Goal: Task Accomplishment & Management: Use online tool/utility

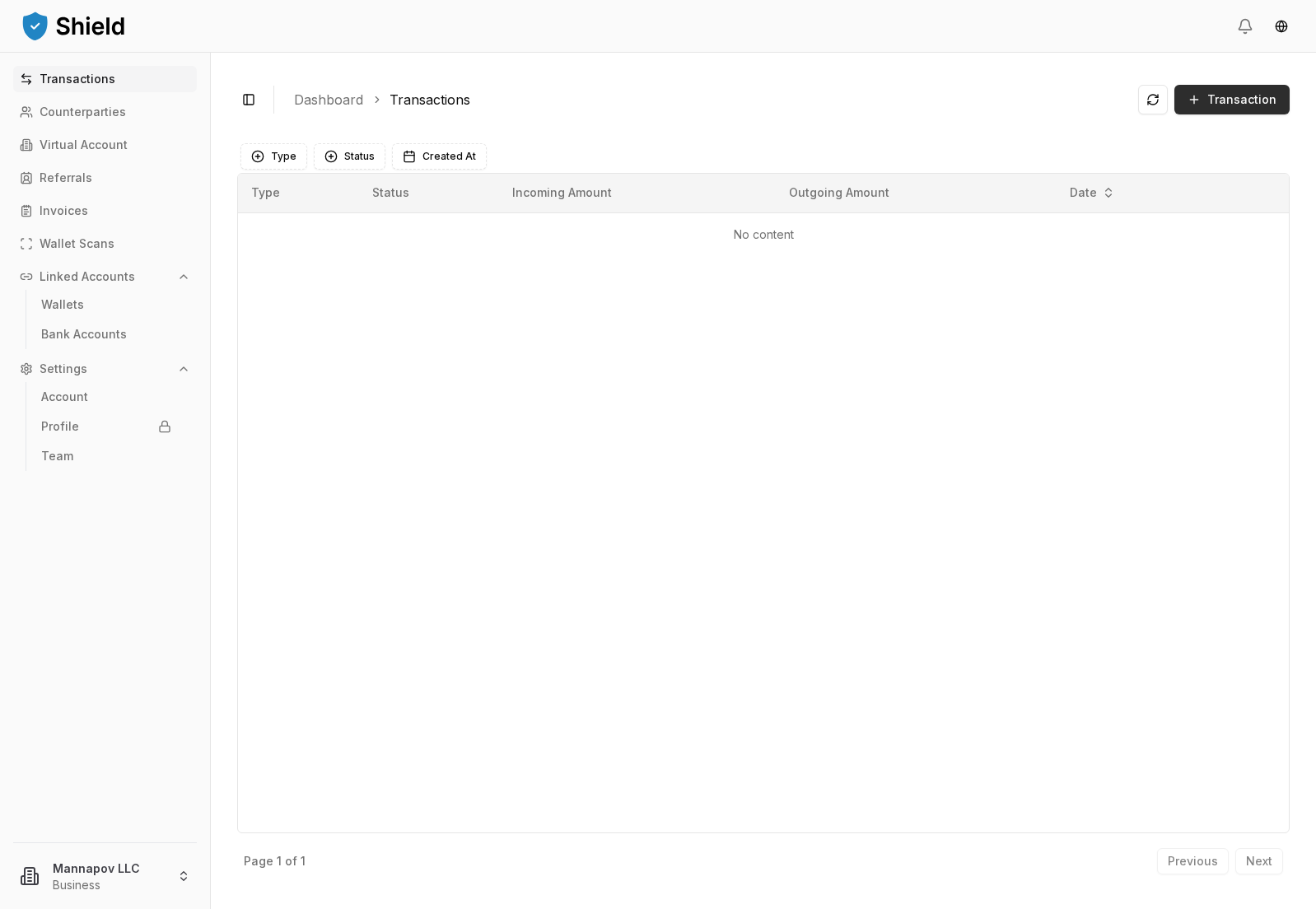
click at [1259, 95] on span "Transaction" at bounding box center [1242, 100] width 69 height 17
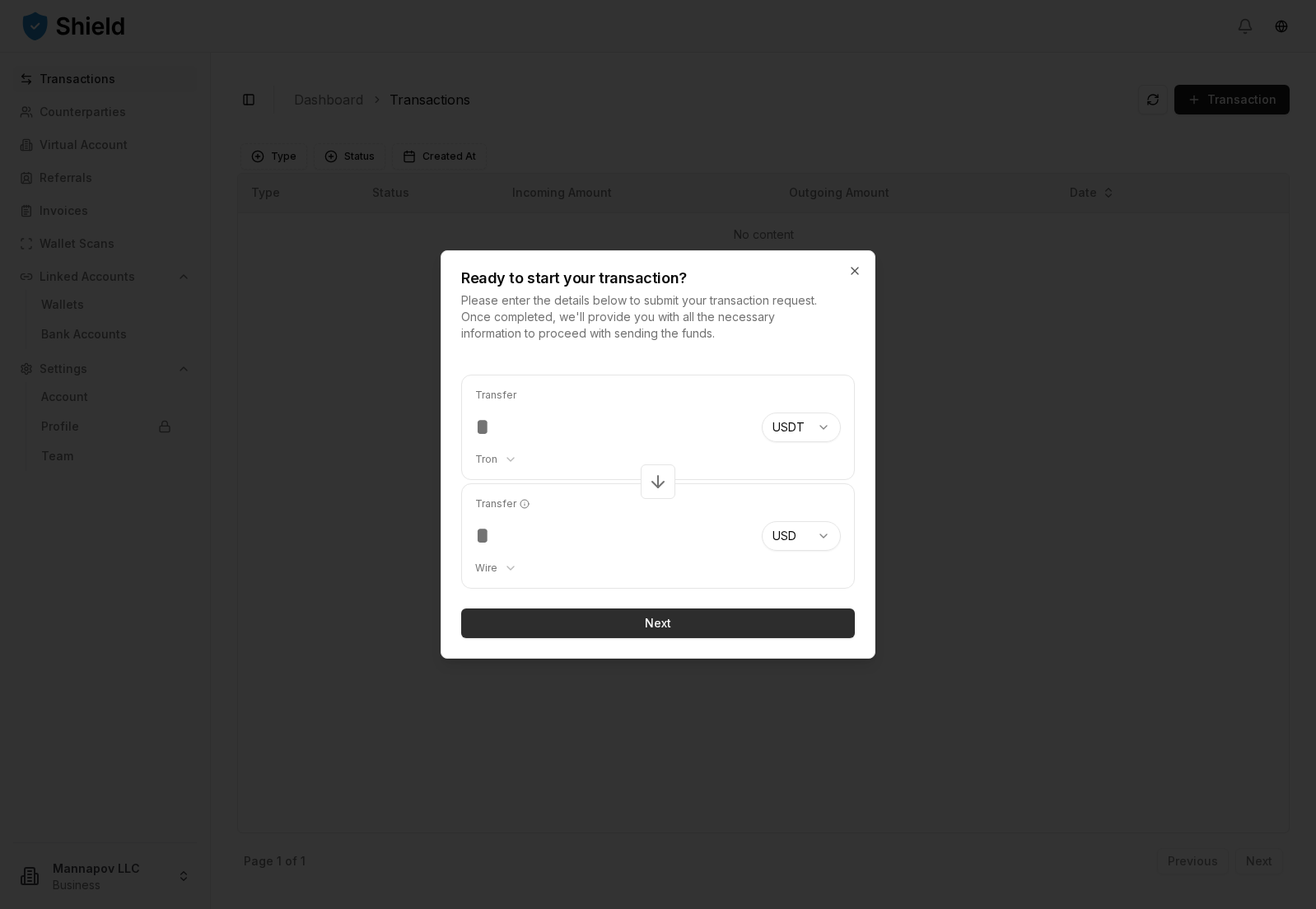
type input "*********"
click at [635, 630] on button "Next" at bounding box center [658, 623] width 394 height 30
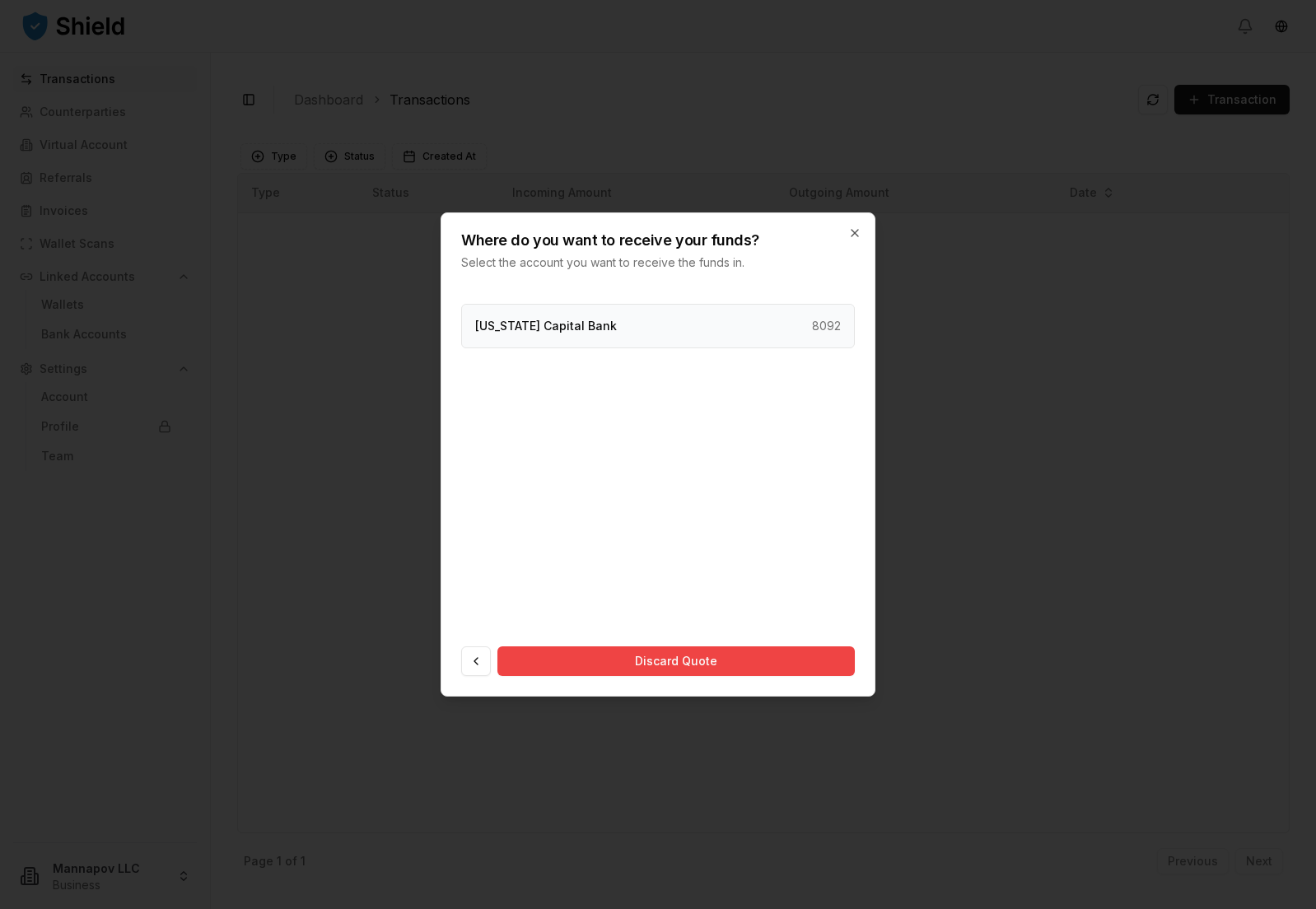
click at [620, 327] on div "[US_STATE] Capital Bank 8092" at bounding box center [658, 326] width 394 height 45
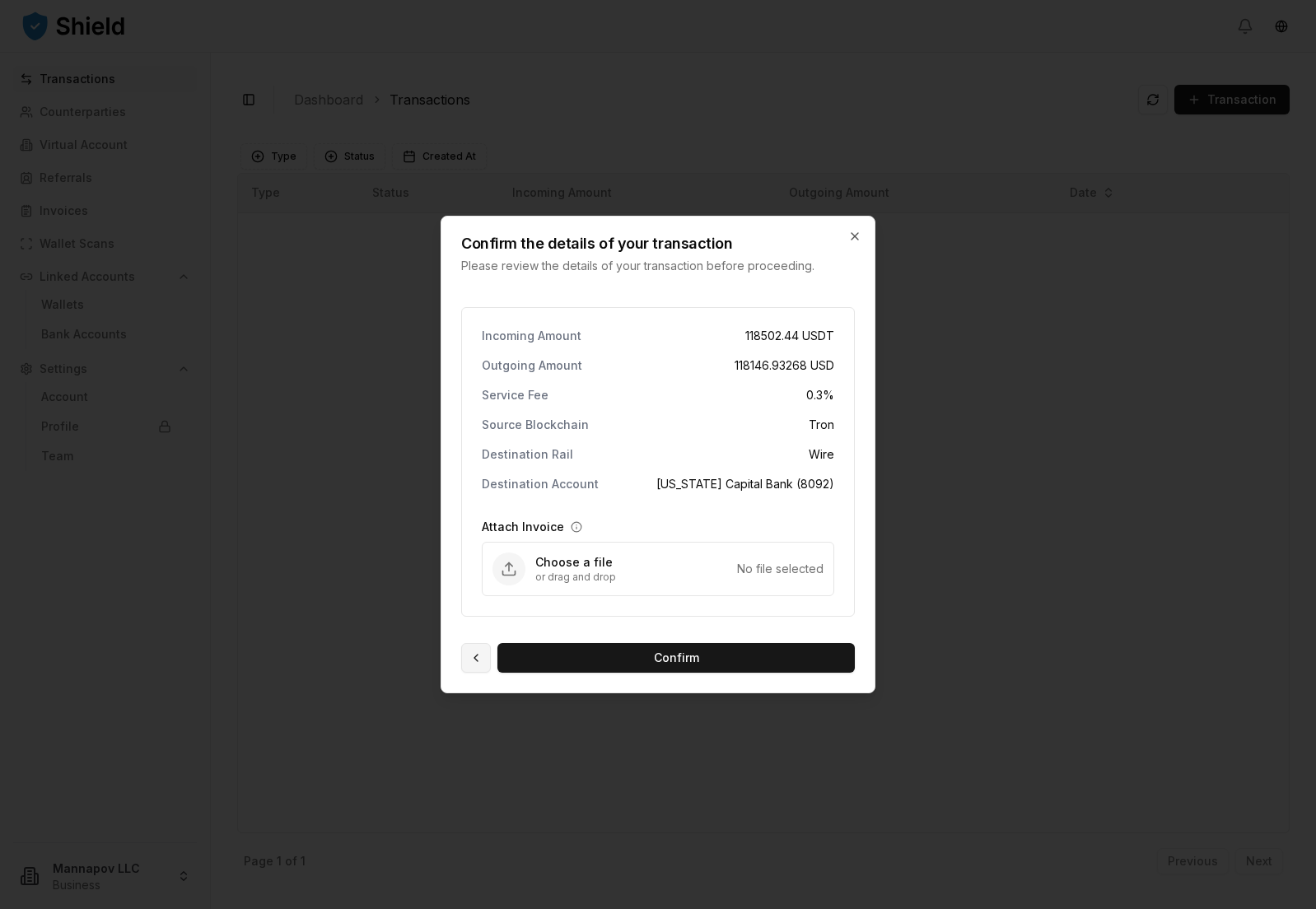
click at [486, 652] on button at bounding box center [476, 658] width 30 height 30
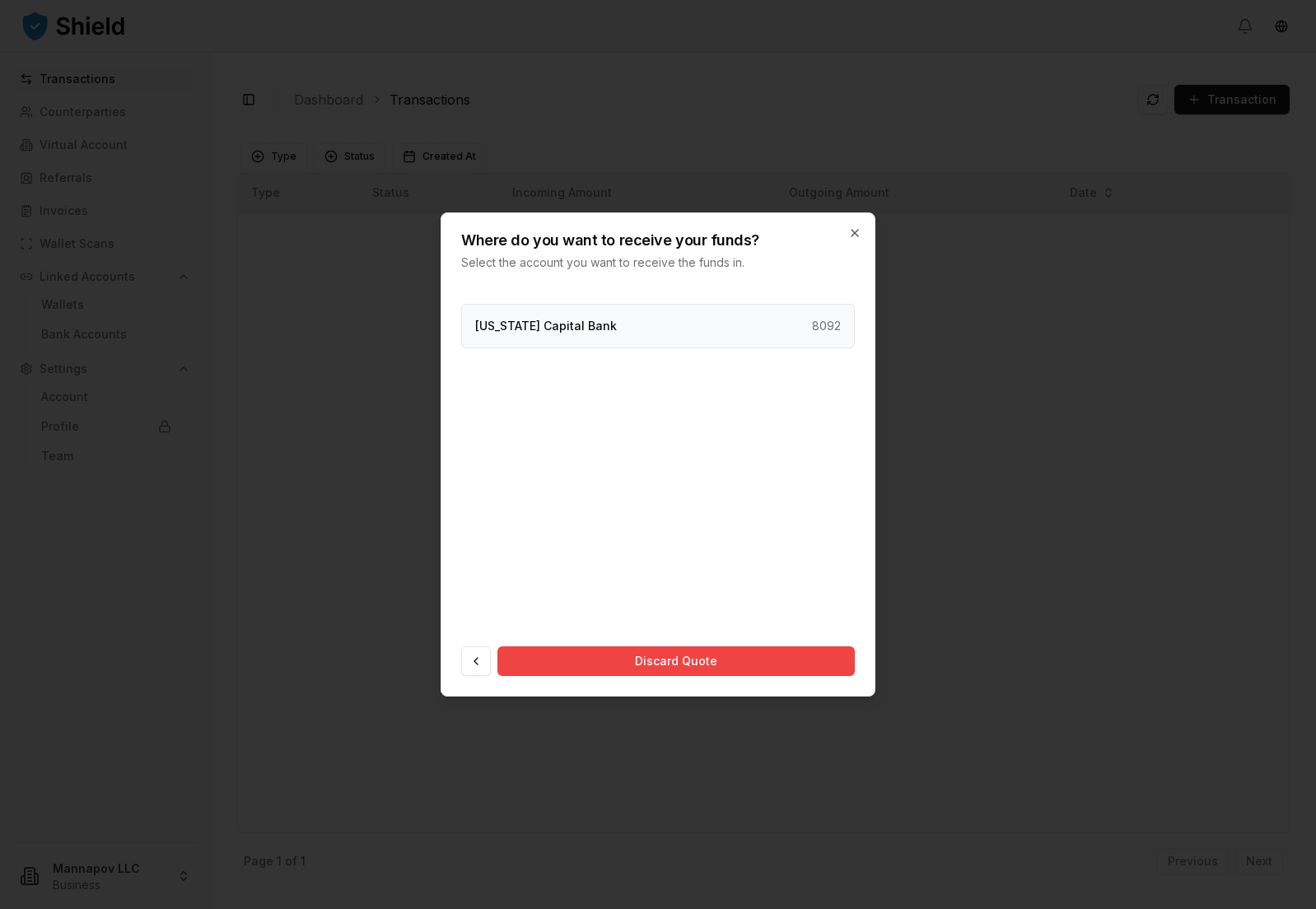
click at [717, 324] on div "[US_STATE] Capital Bank 8092" at bounding box center [658, 326] width 394 height 45
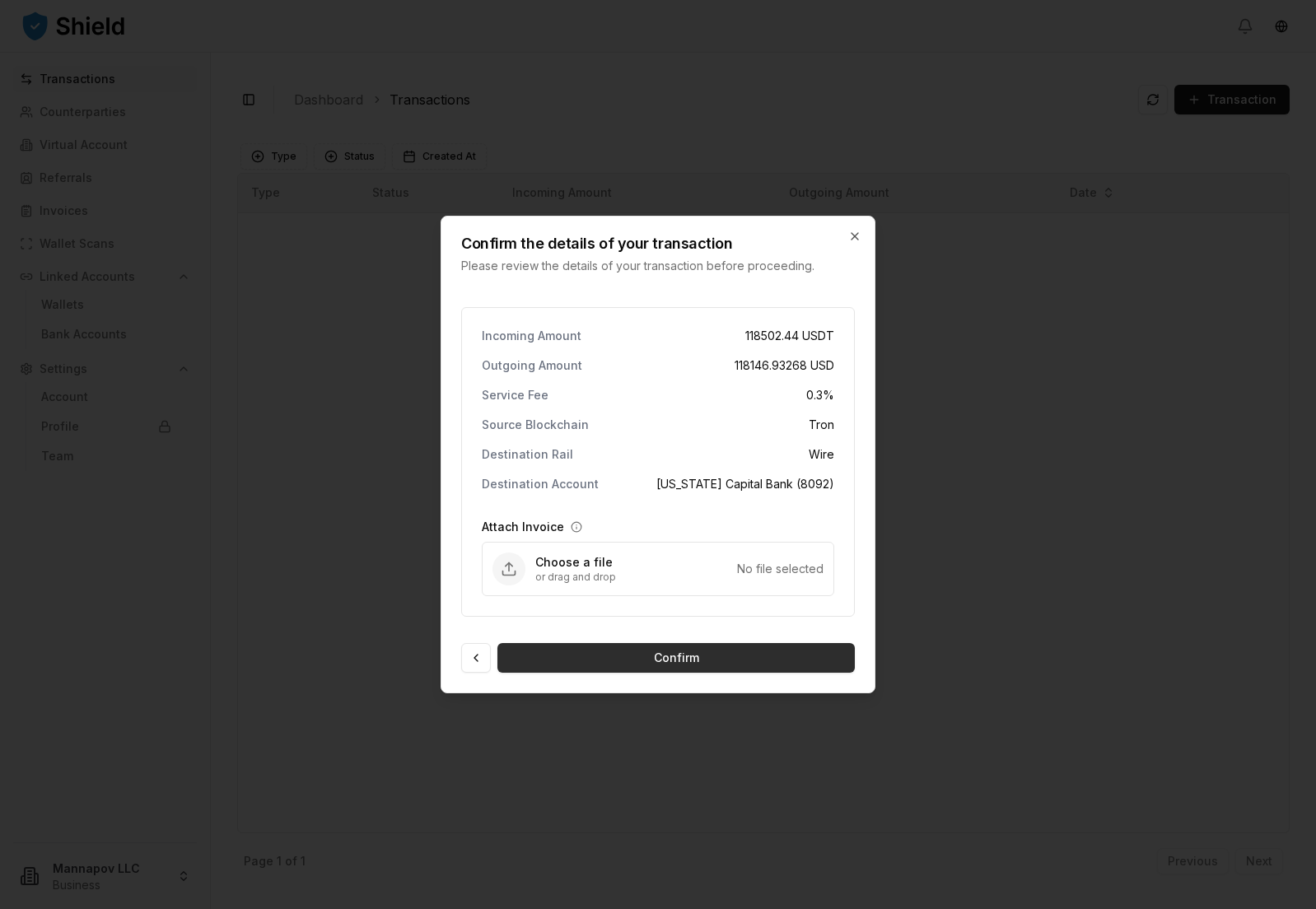
click at [678, 662] on button "Confirm" at bounding box center [676, 658] width 357 height 30
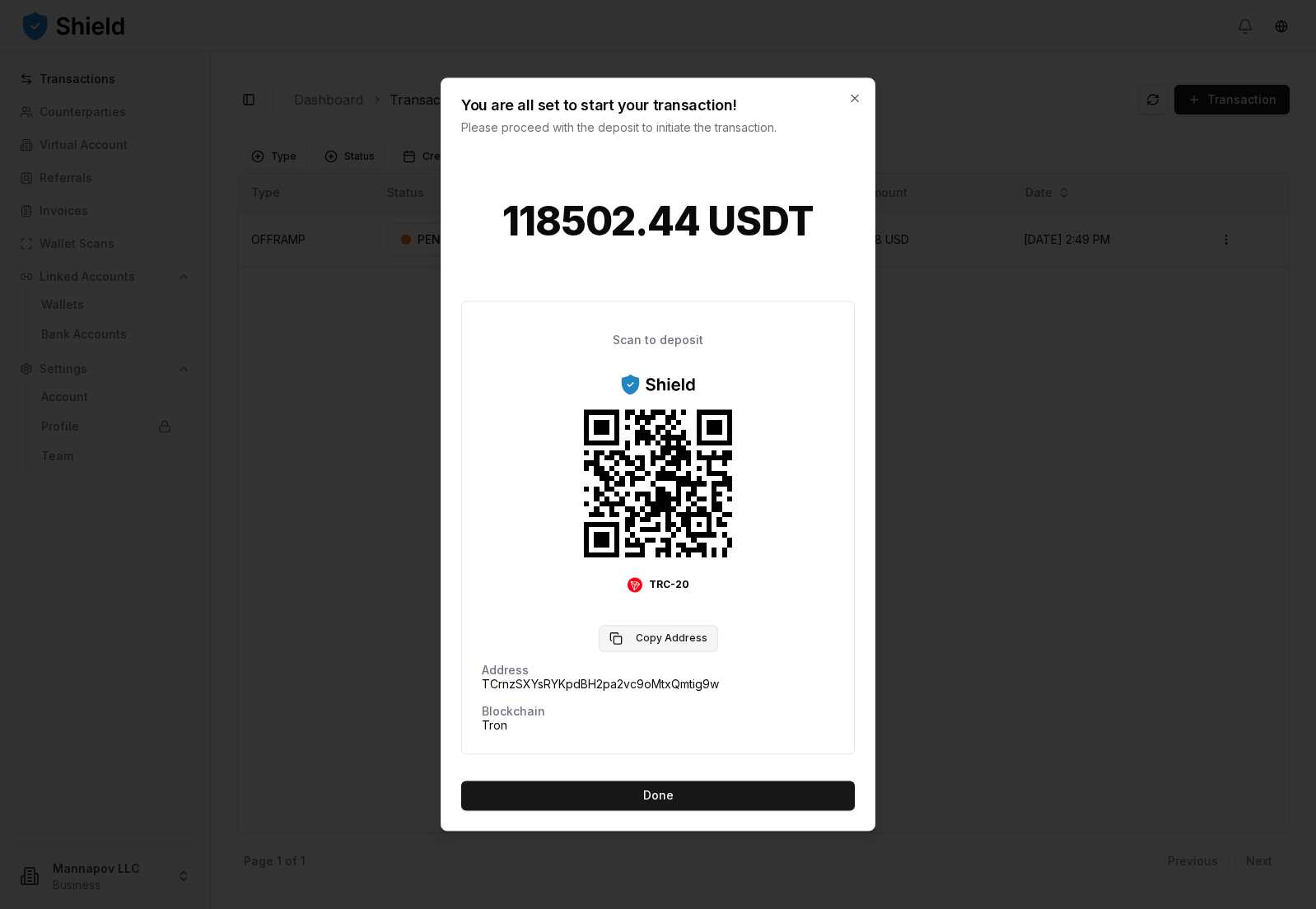
click at [673, 639] on button "Copy Address" at bounding box center [658, 639] width 120 height 26
click at [651, 796] on button "Done" at bounding box center [658, 796] width 394 height 30
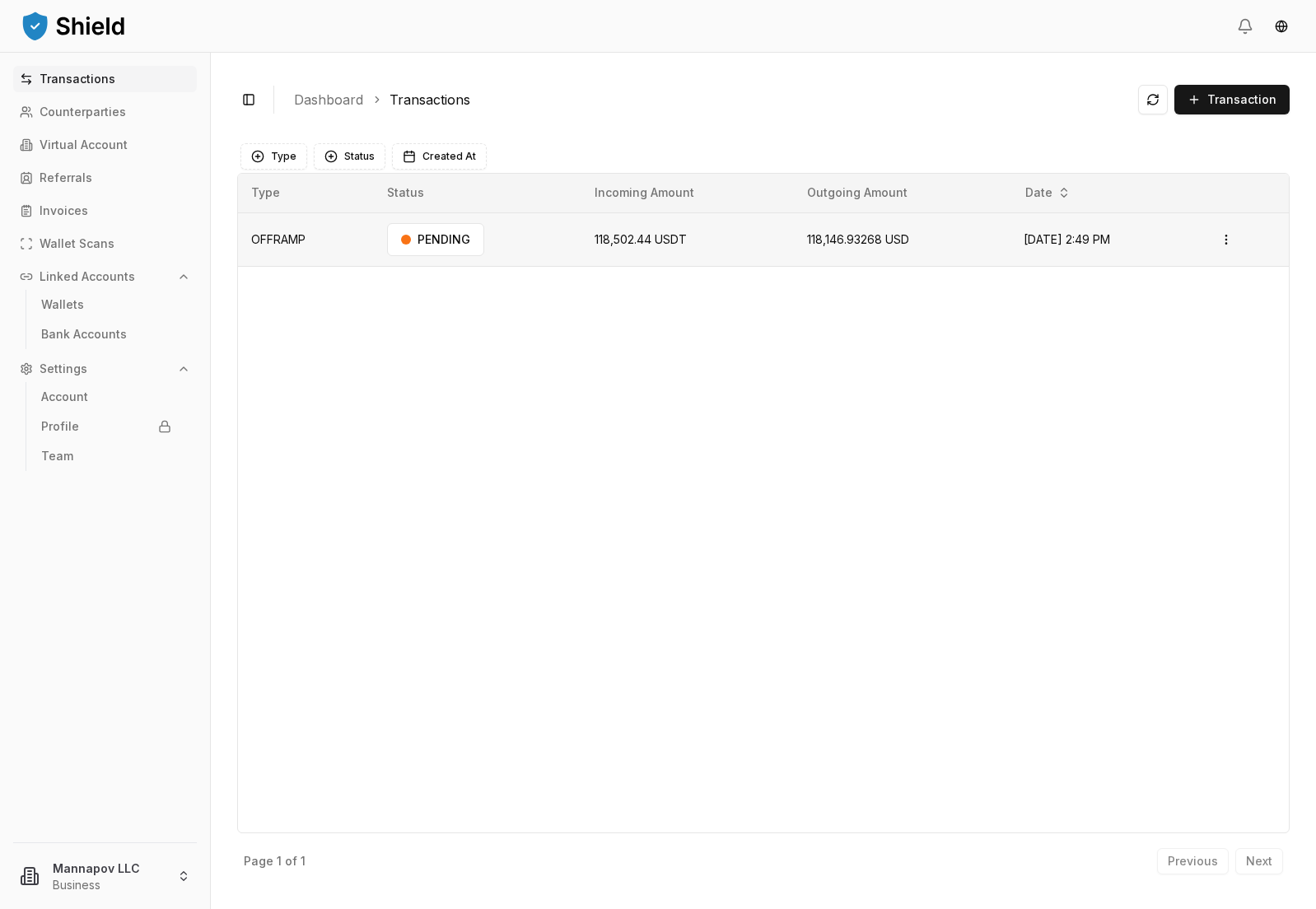
click at [630, 244] on span "118,502.44 USDT" at bounding box center [641, 239] width 93 height 14
click at [1231, 239] on html "Transactions Counterparties Virtual Account Referrals Invoices Wallet Scans Lin…" at bounding box center [658, 454] width 1316 height 909
click at [1209, 307] on p "View Details" at bounding box center [1207, 304] width 61 height 10
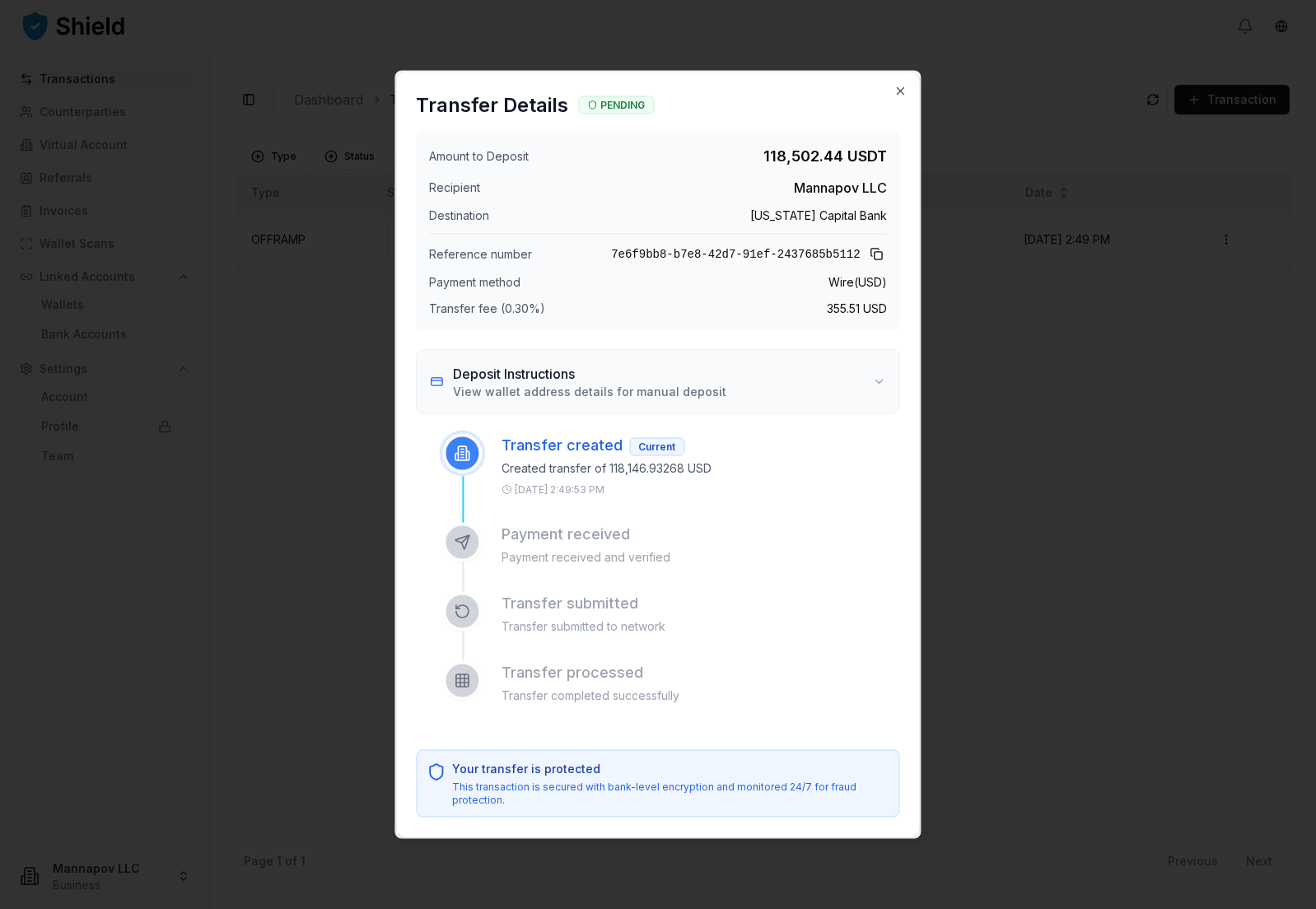
click at [880, 380] on button "Deposit Instructions View wallet address details for manual deposit" at bounding box center [658, 382] width 482 height 63
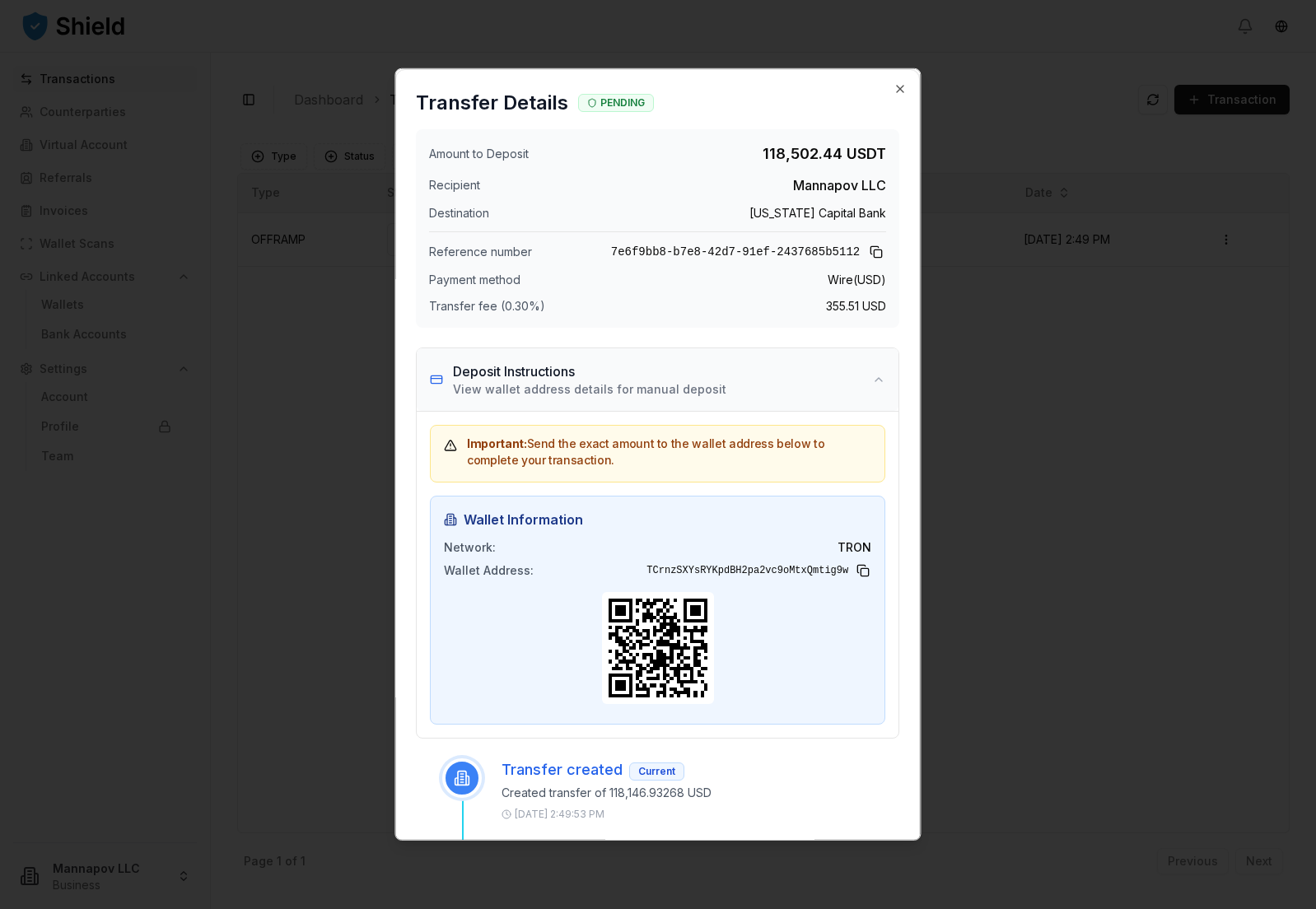
click at [880, 380] on button "Deposit Instructions View wallet address details for manual deposit" at bounding box center [658, 380] width 482 height 63
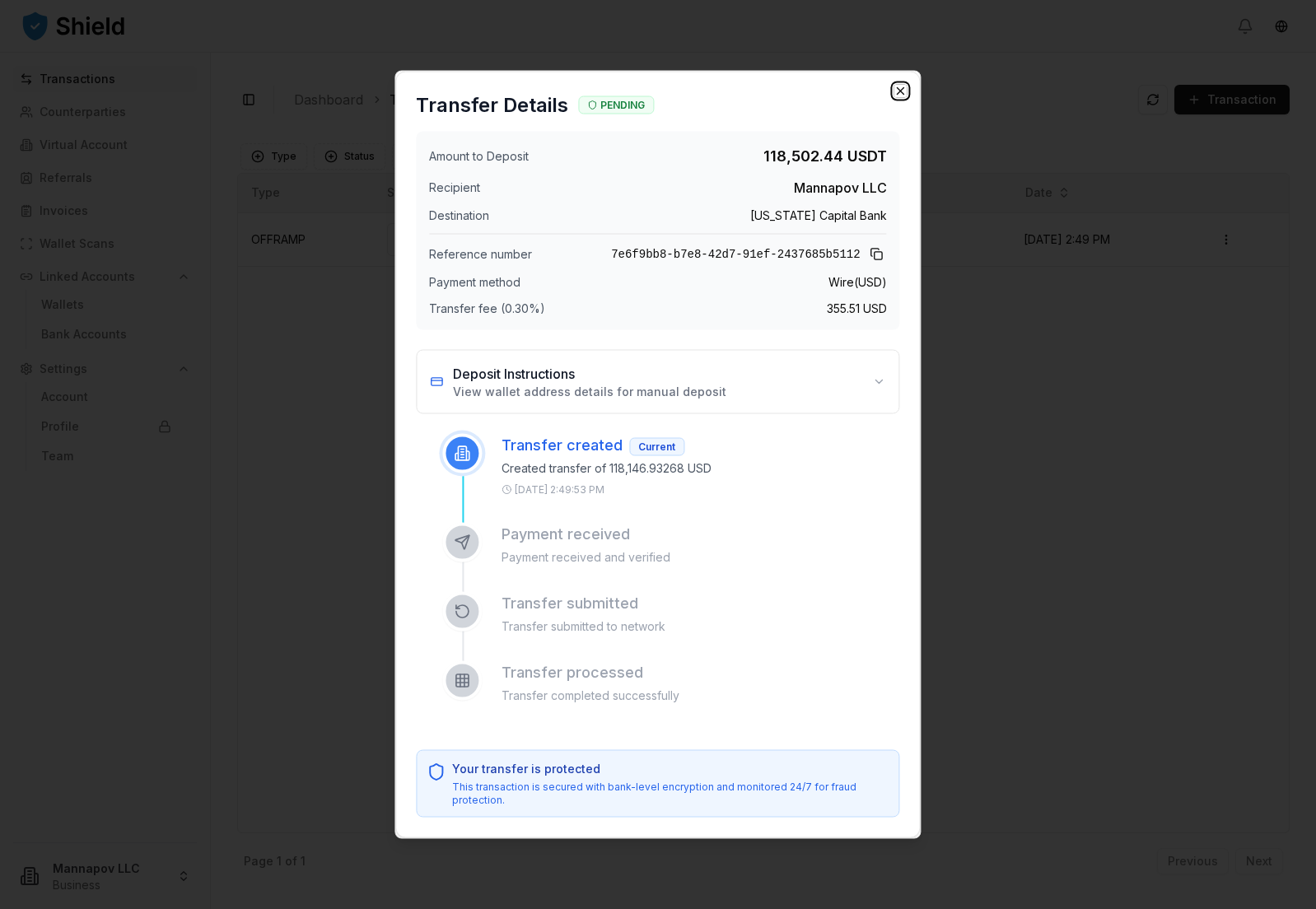
click at [902, 90] on icon "button" at bounding box center [900, 91] width 13 height 13
